Goal: Task Accomplishment & Management: Manage account settings

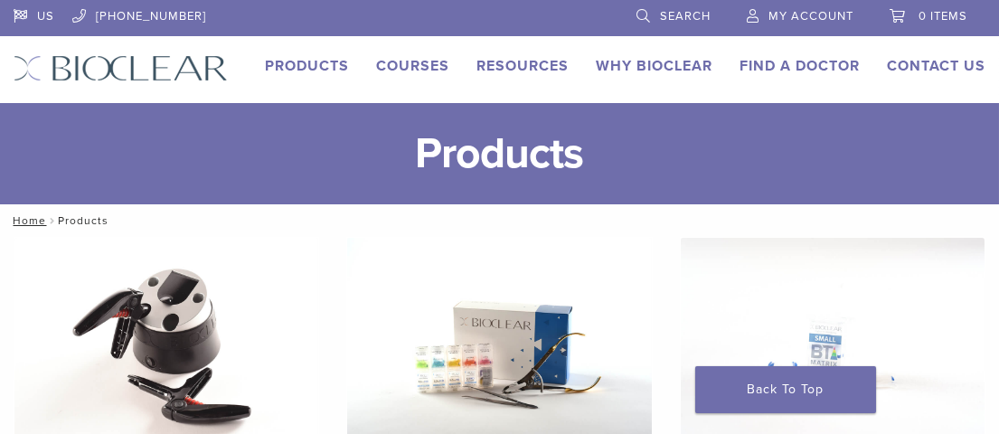
click at [793, 16] on span "My Account" at bounding box center [810, 16] width 85 height 14
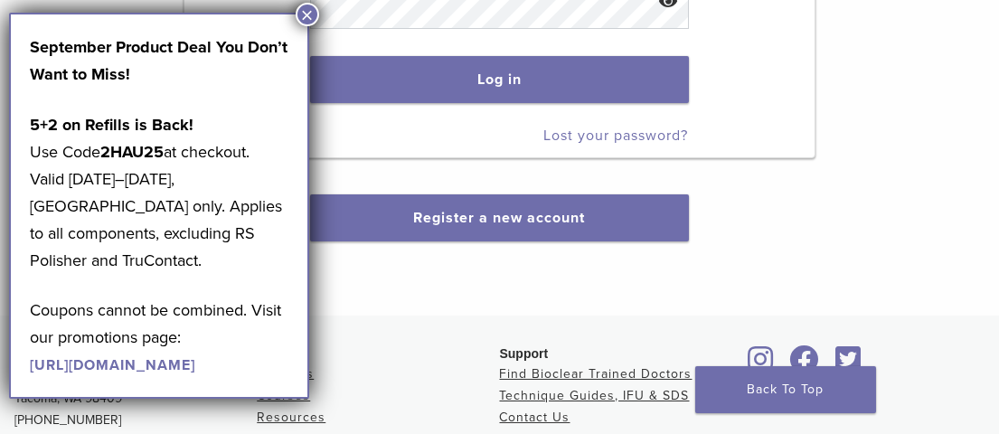
scroll to position [362, 0]
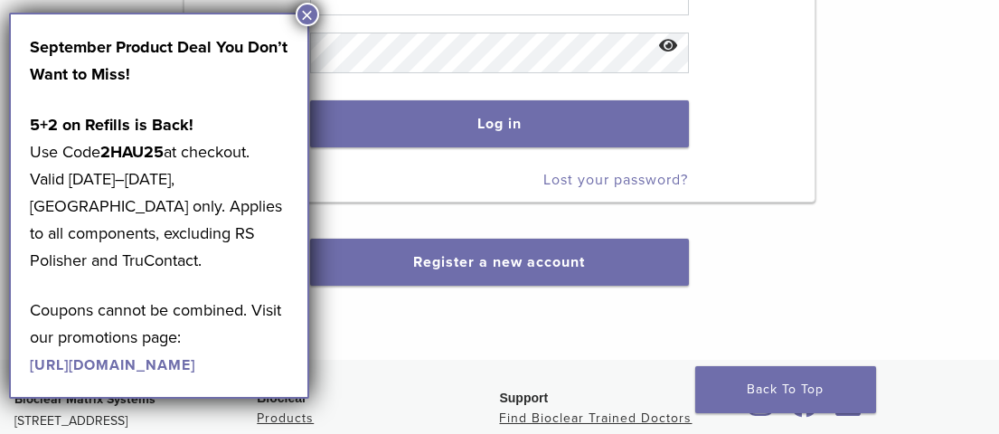
click at [307, 18] on button "×" at bounding box center [308, 15] width 24 height 24
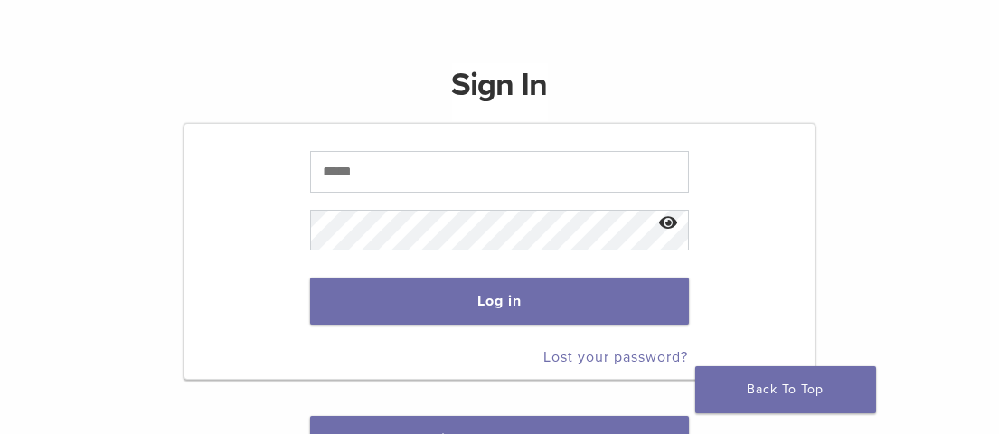
scroll to position [181, 0]
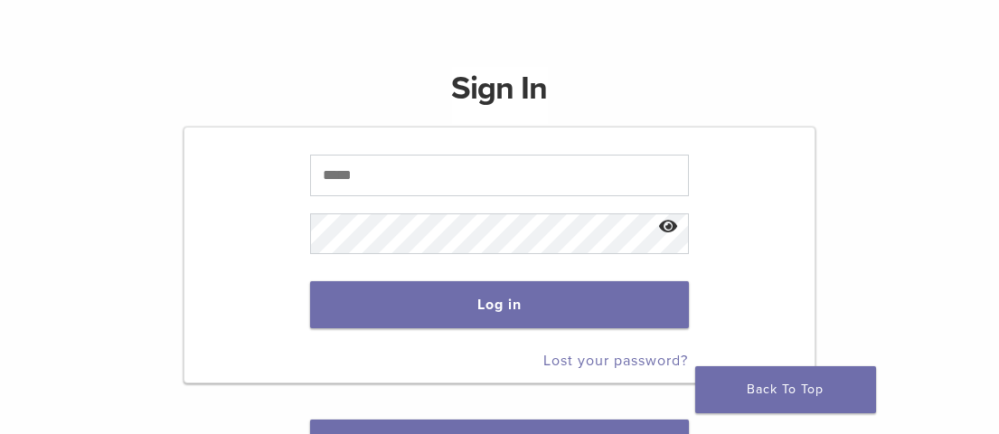
click at [419, 152] on p at bounding box center [499, 175] width 378 height 59
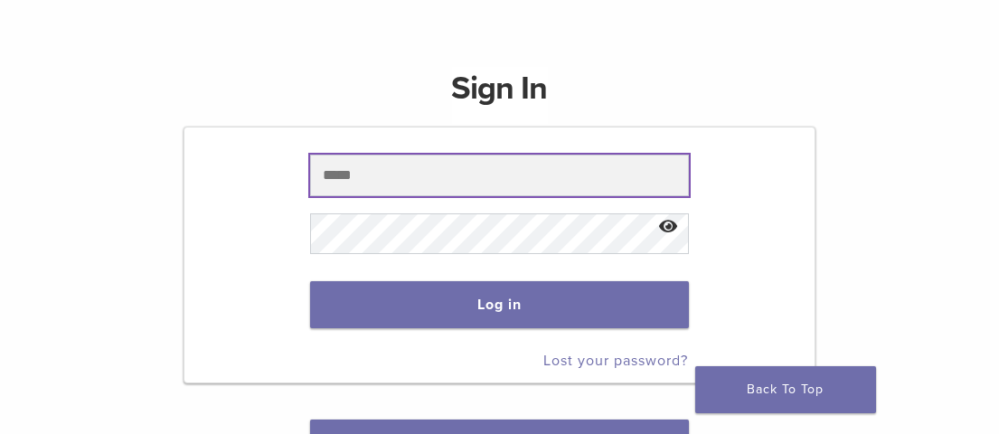
click at [433, 171] on input "text" at bounding box center [499, 176] width 378 height 42
type input "**********"
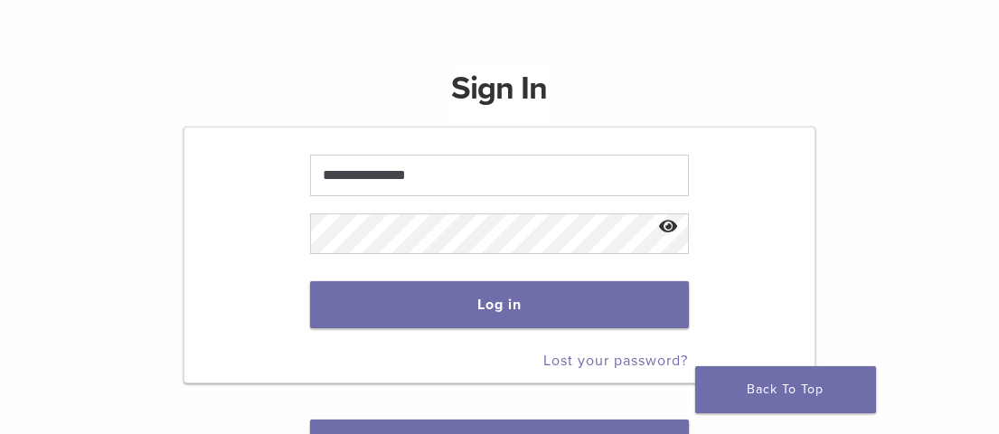
click at [589, 355] on link "Lost your password?" at bounding box center [616, 361] width 145 height 18
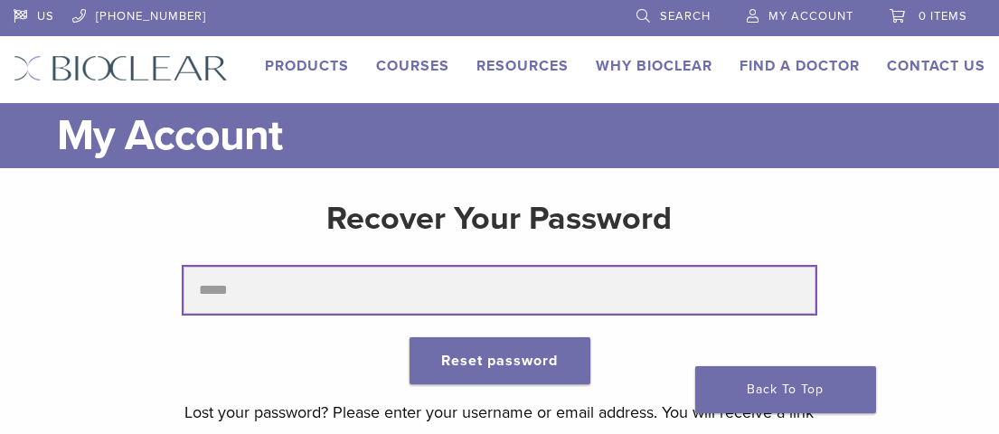
click at [426, 285] on input "text" at bounding box center [500, 290] width 632 height 47
type input "**********"
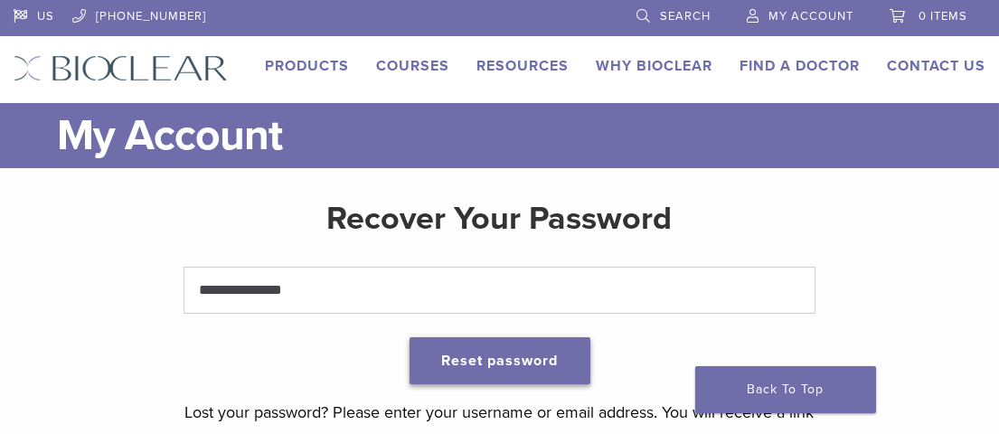
click at [476, 352] on button "Reset password" at bounding box center [500, 360] width 181 height 47
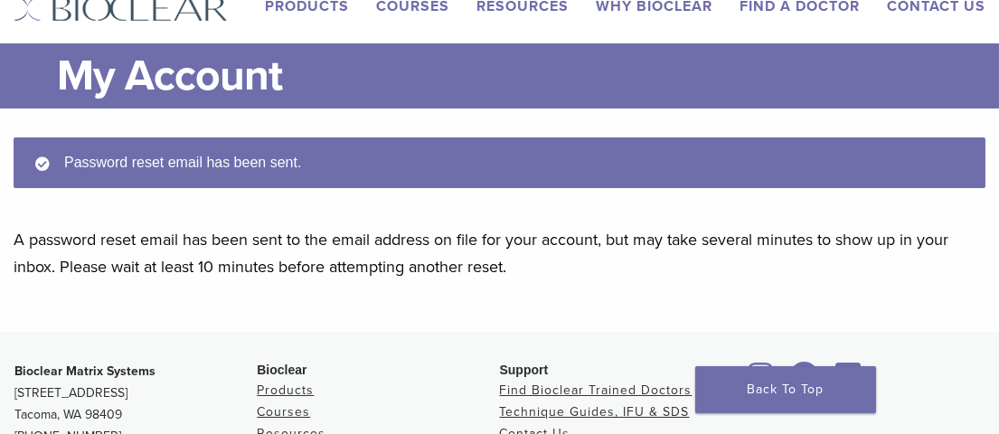
scroll to position [90, 0]
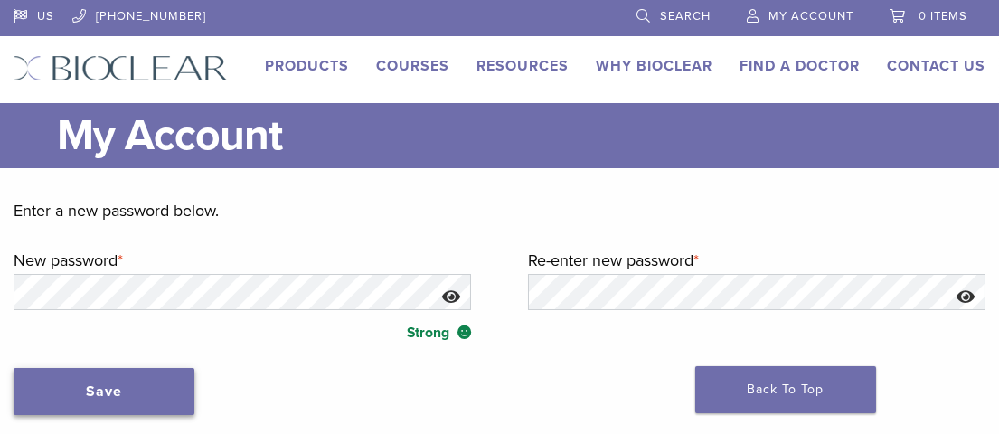
click at [106, 378] on button "Save" at bounding box center [104, 391] width 181 height 47
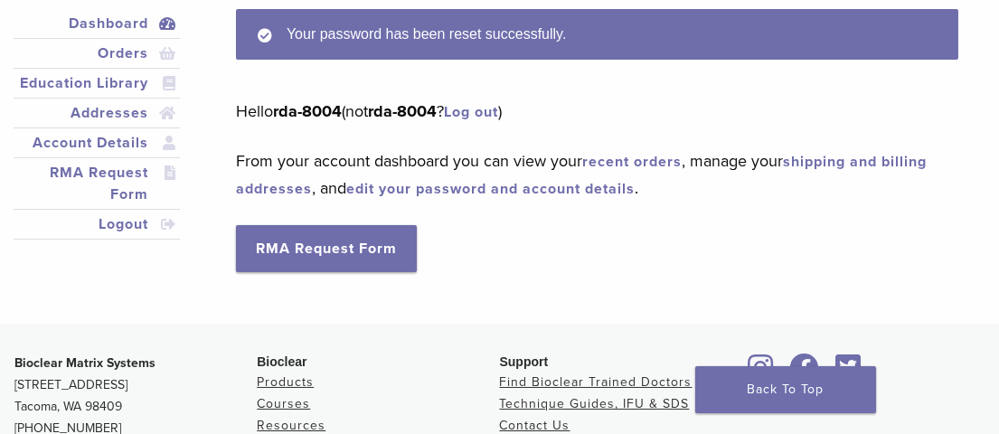
scroll to position [90, 0]
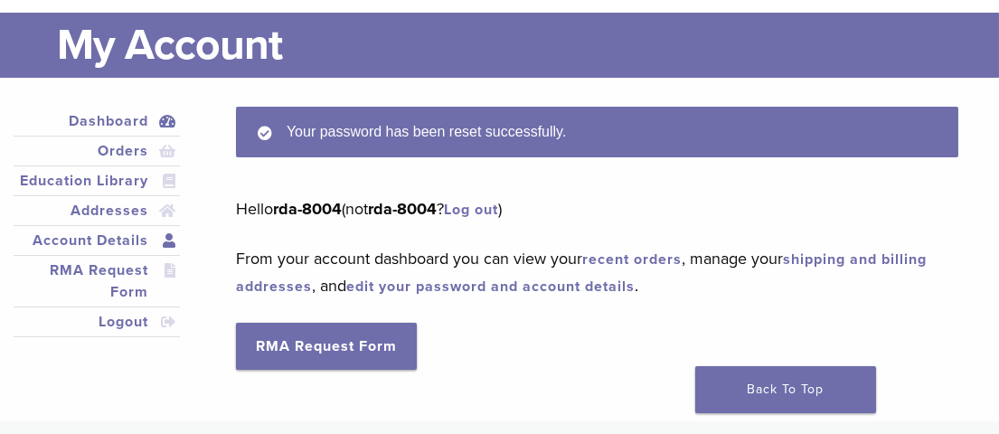
click at [101, 231] on link "Account Details" at bounding box center [96, 241] width 159 height 22
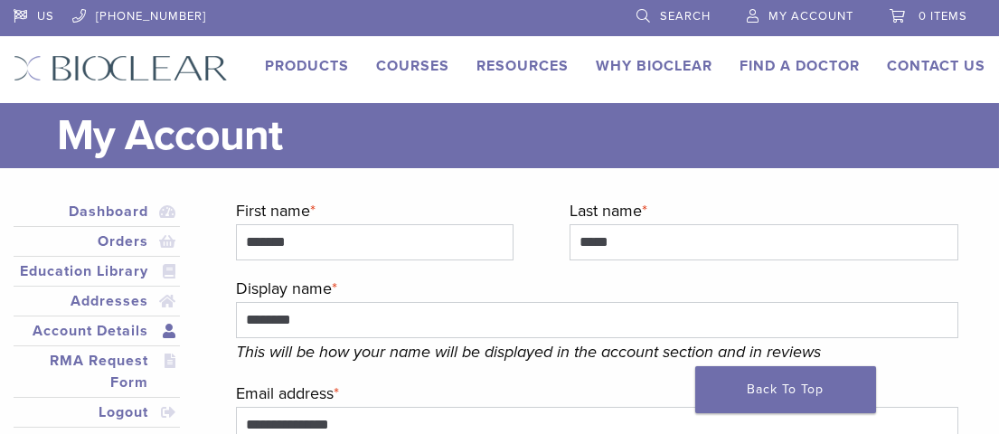
click at [129, 322] on link "Account Details" at bounding box center [96, 331] width 159 height 22
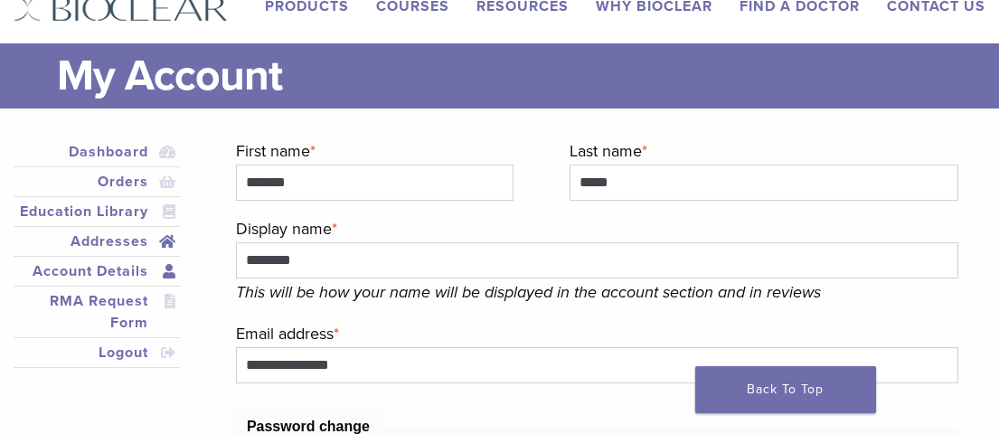
scroll to position [90, 0]
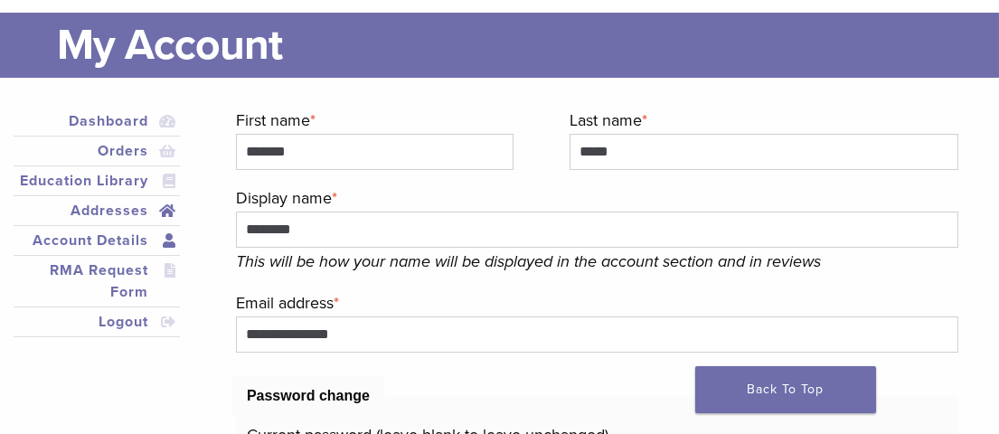
click at [98, 208] on link "Addresses" at bounding box center [96, 211] width 159 height 22
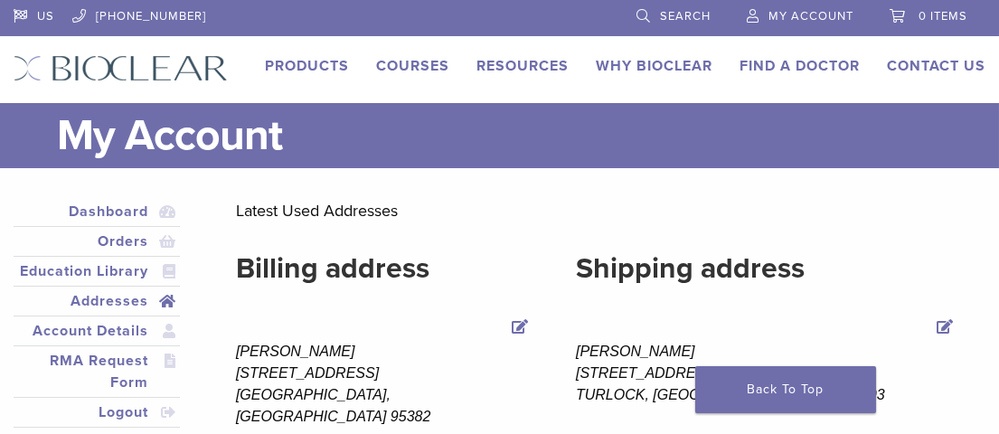
click at [777, 19] on span "My Account" at bounding box center [810, 16] width 85 height 14
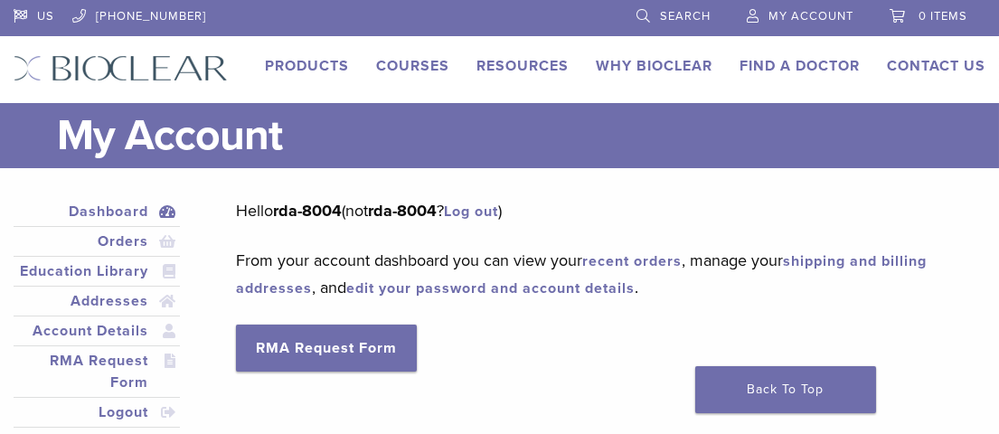
click at [850, 258] on link "shipping and billing addresses" at bounding box center [581, 274] width 691 height 45
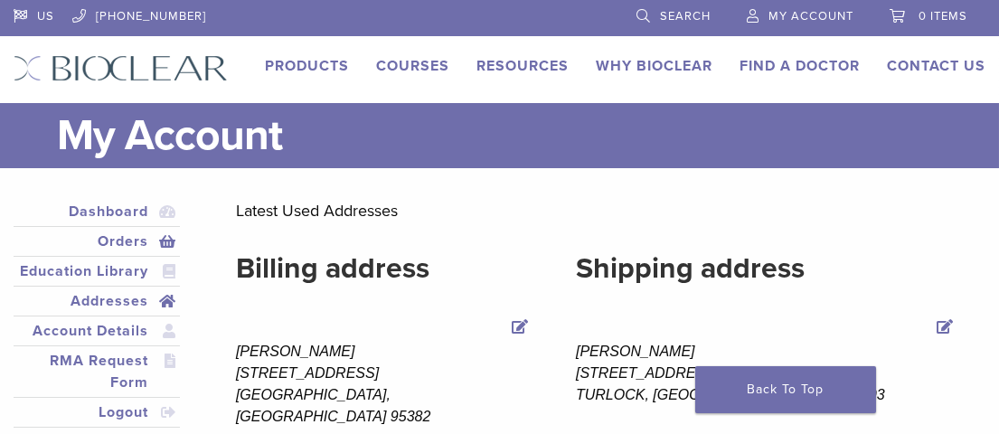
click at [135, 243] on link "Orders" at bounding box center [96, 242] width 159 height 22
